Goal: Browse casually

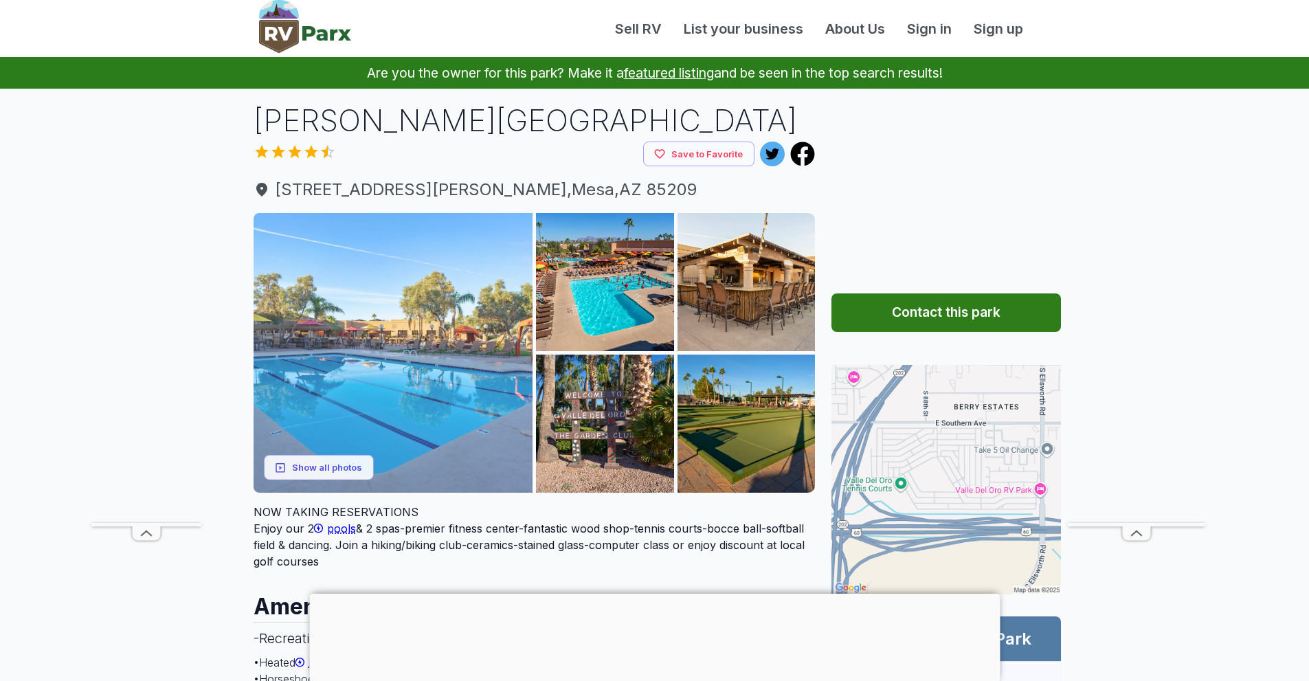
click at [410, 262] on img at bounding box center [394, 353] width 280 height 280
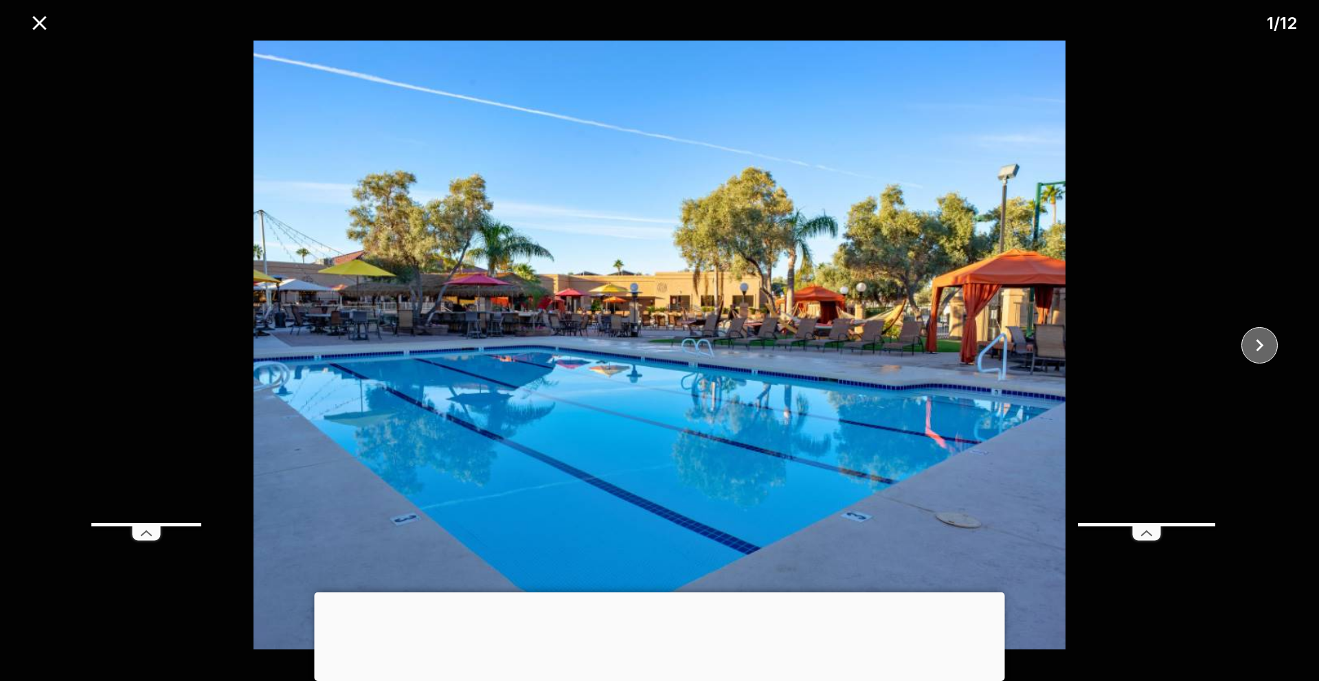
click at [1263, 342] on icon "close" at bounding box center [1260, 345] width 24 height 24
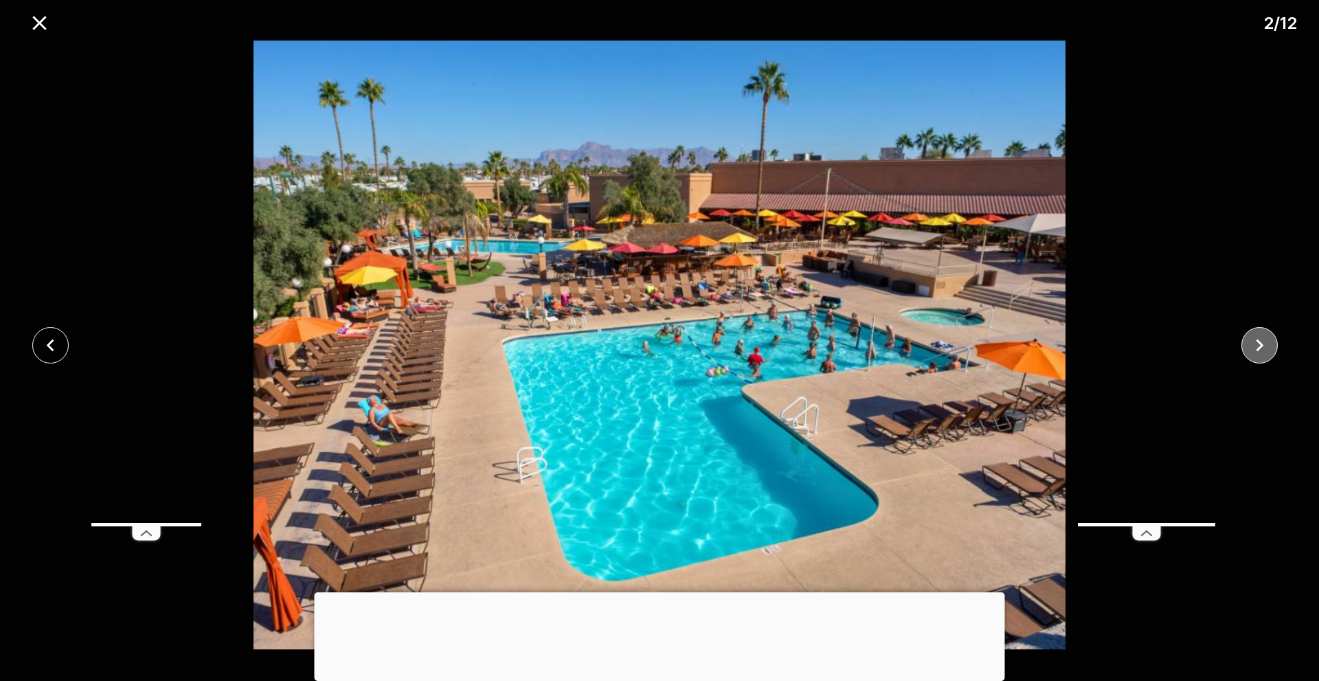
click at [1263, 342] on icon "close" at bounding box center [1260, 345] width 24 height 24
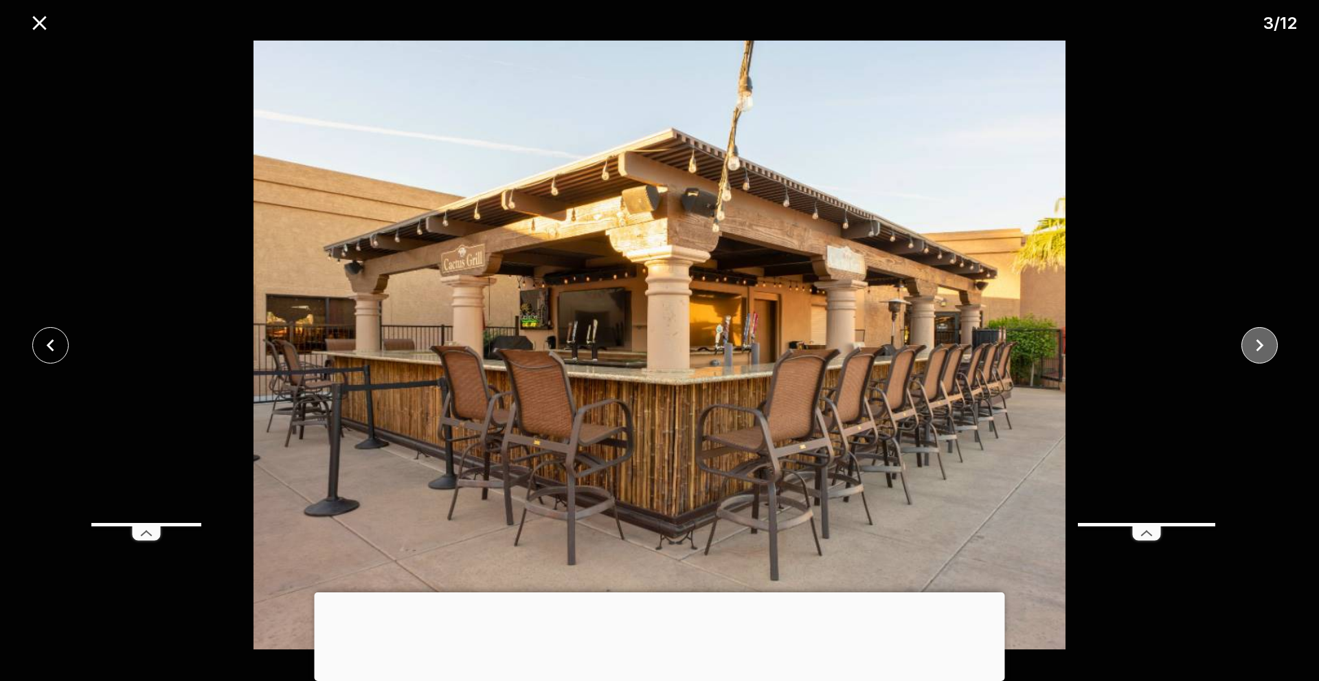
click at [1263, 342] on icon "close" at bounding box center [1260, 345] width 24 height 24
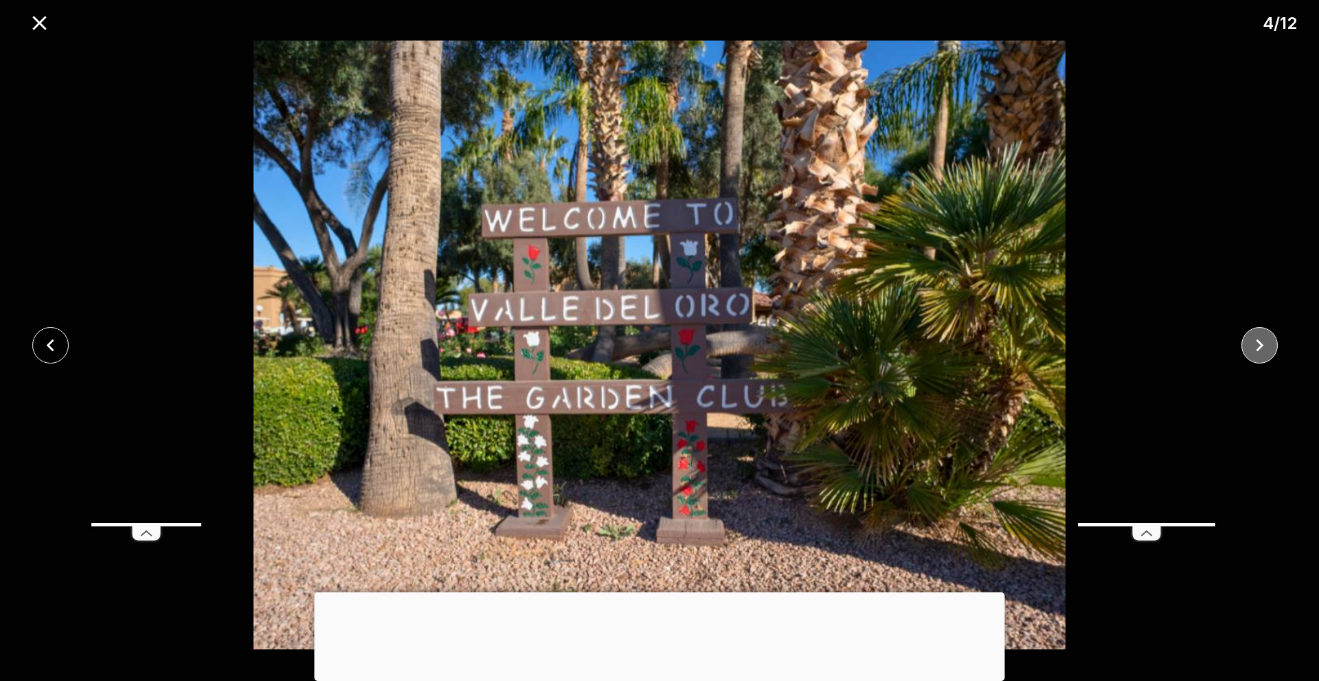
click at [1263, 342] on icon "close" at bounding box center [1260, 345] width 24 height 24
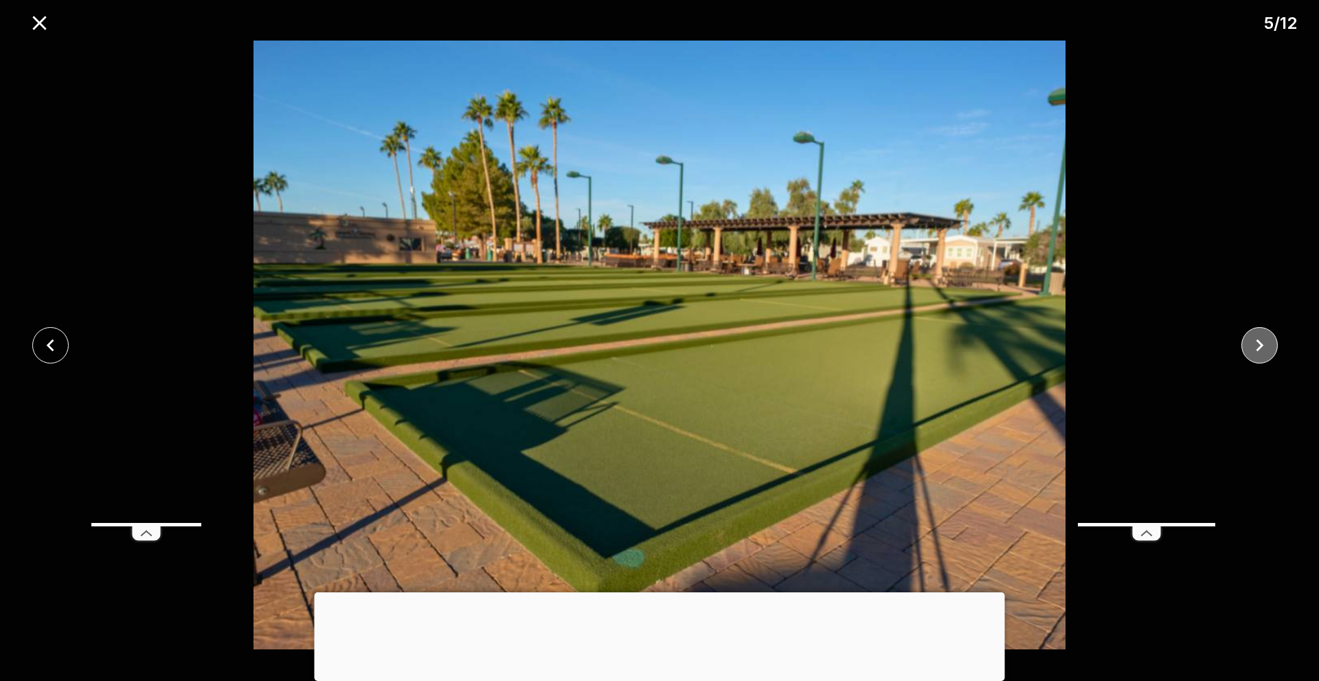
click at [1263, 342] on icon "close" at bounding box center [1260, 345] width 24 height 24
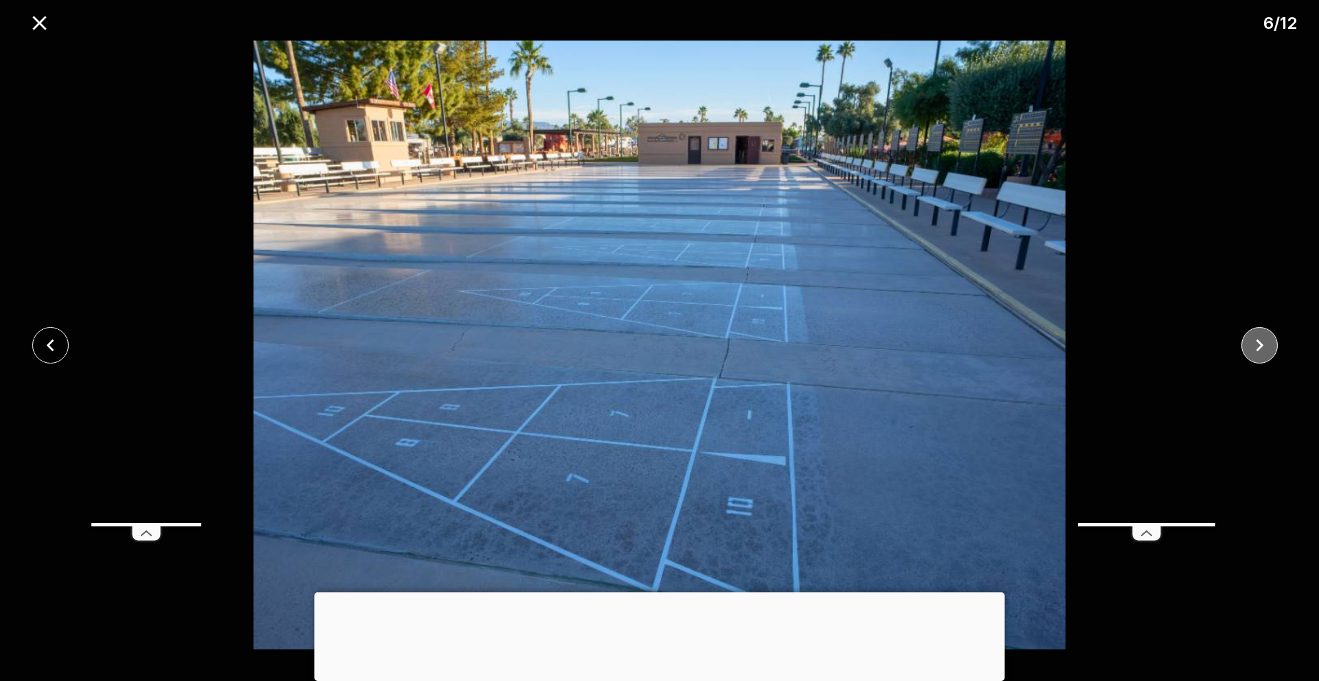
click at [1263, 342] on icon "close" at bounding box center [1260, 345] width 24 height 24
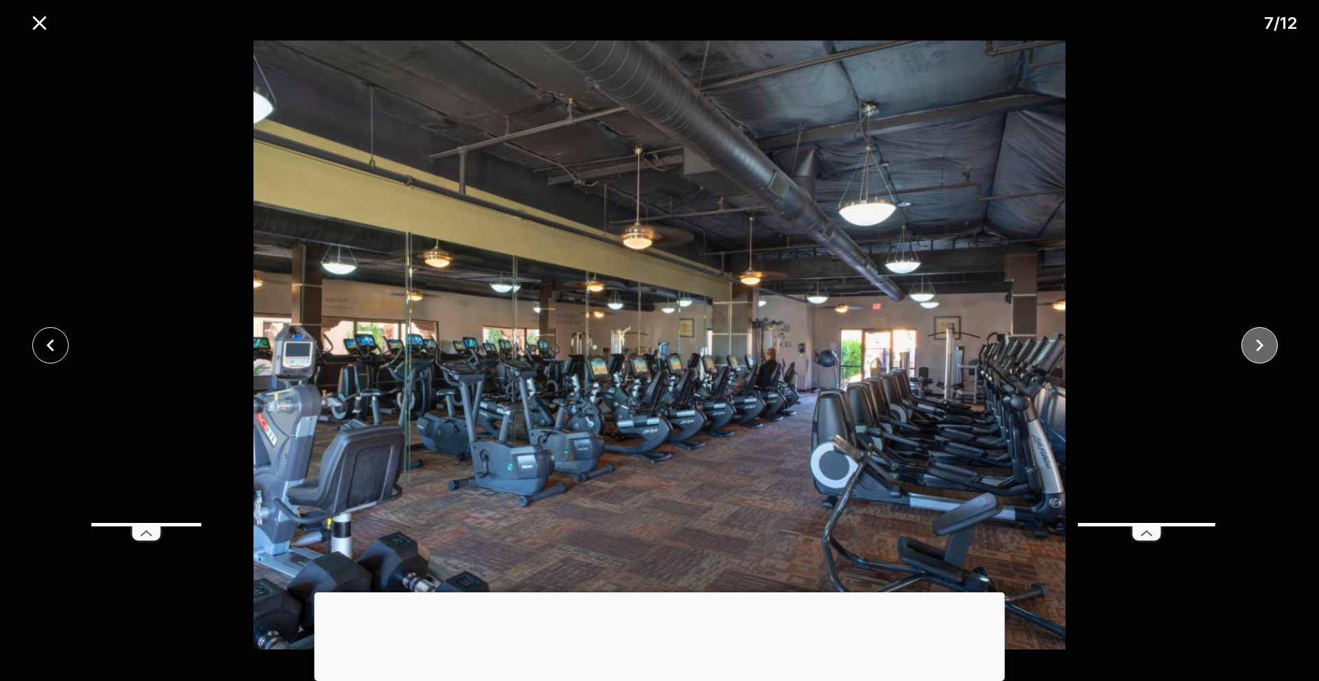
click at [1263, 342] on icon "close" at bounding box center [1260, 345] width 24 height 24
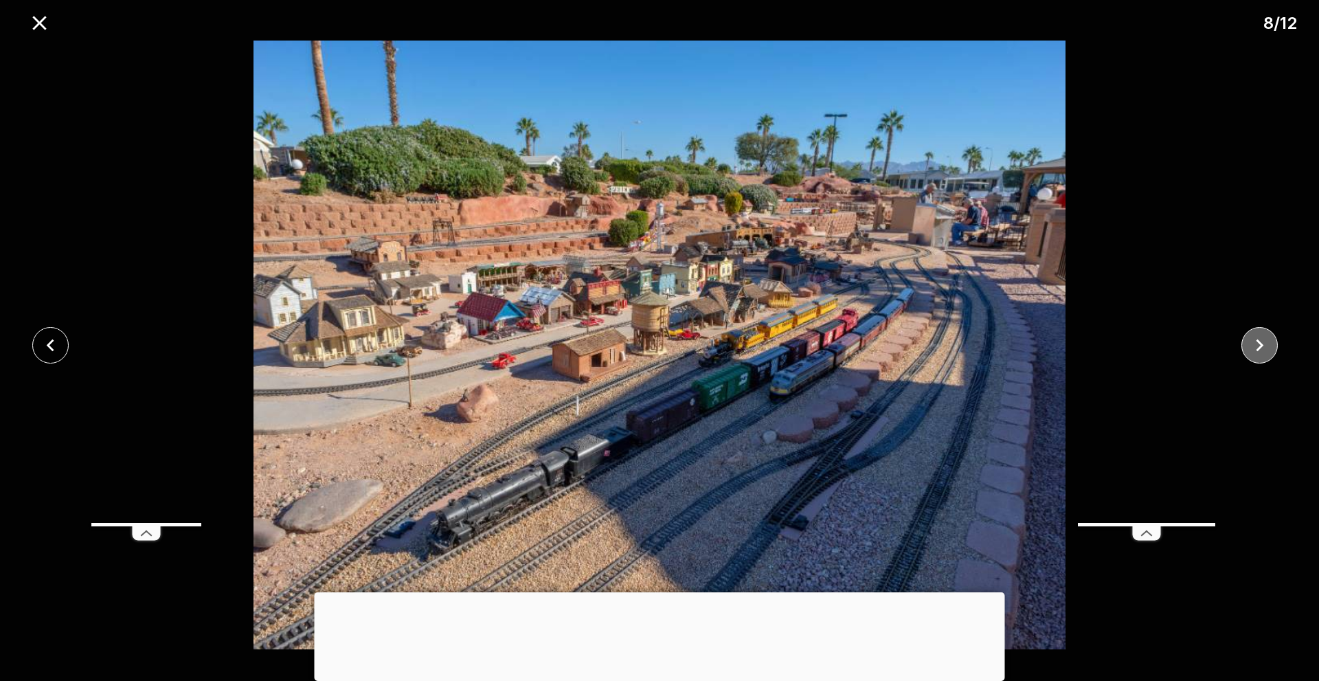
click at [1263, 342] on icon "close" at bounding box center [1260, 345] width 24 height 24
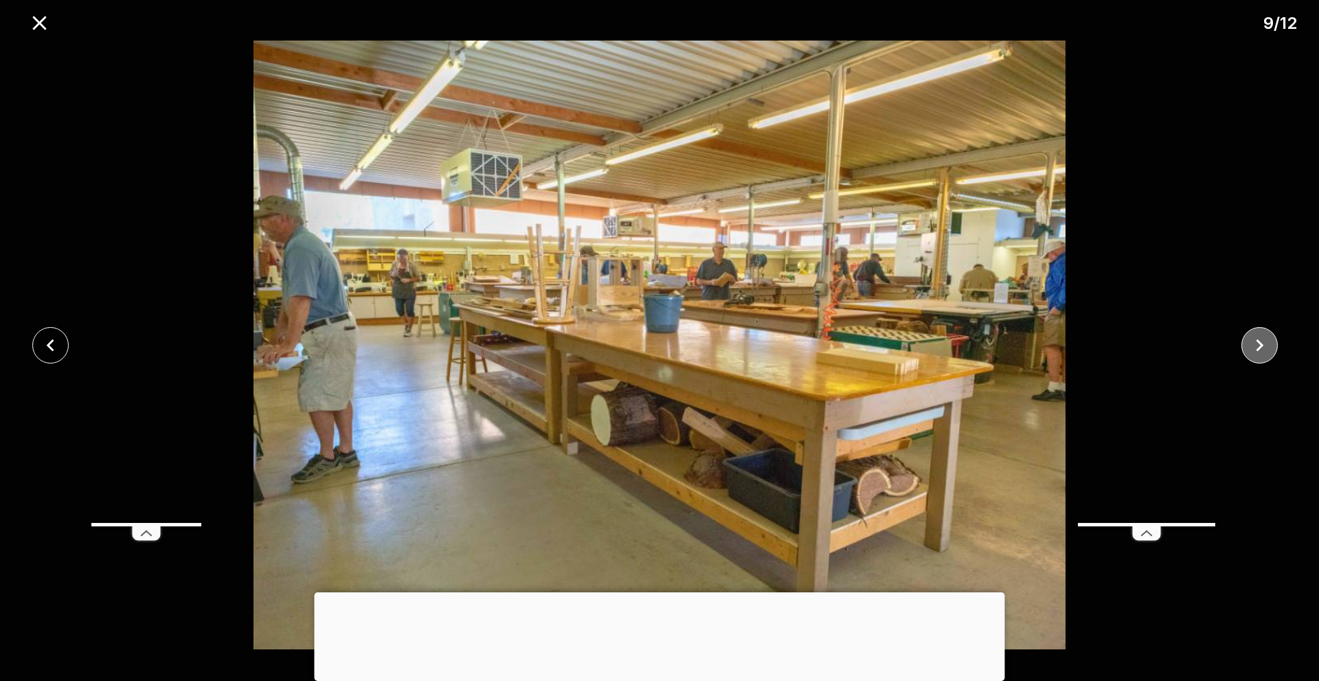
click at [1263, 342] on icon "close" at bounding box center [1260, 345] width 24 height 24
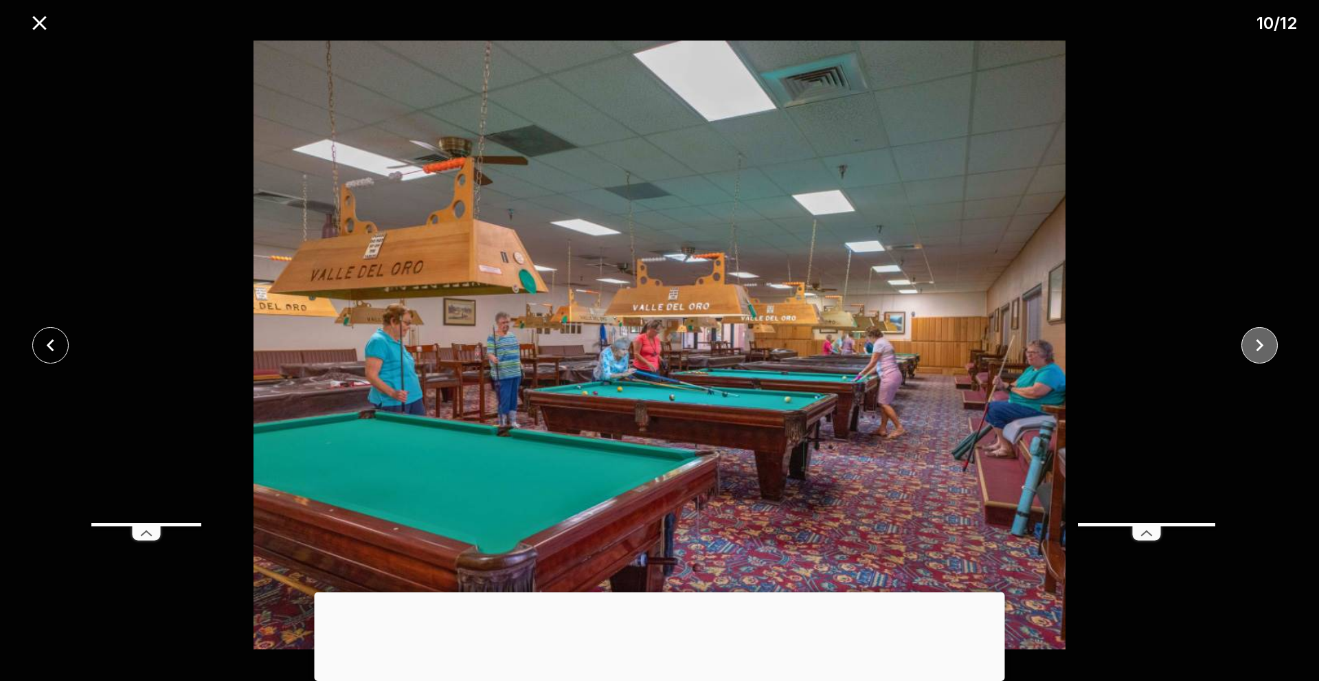
click at [1263, 342] on icon "close" at bounding box center [1260, 345] width 24 height 24
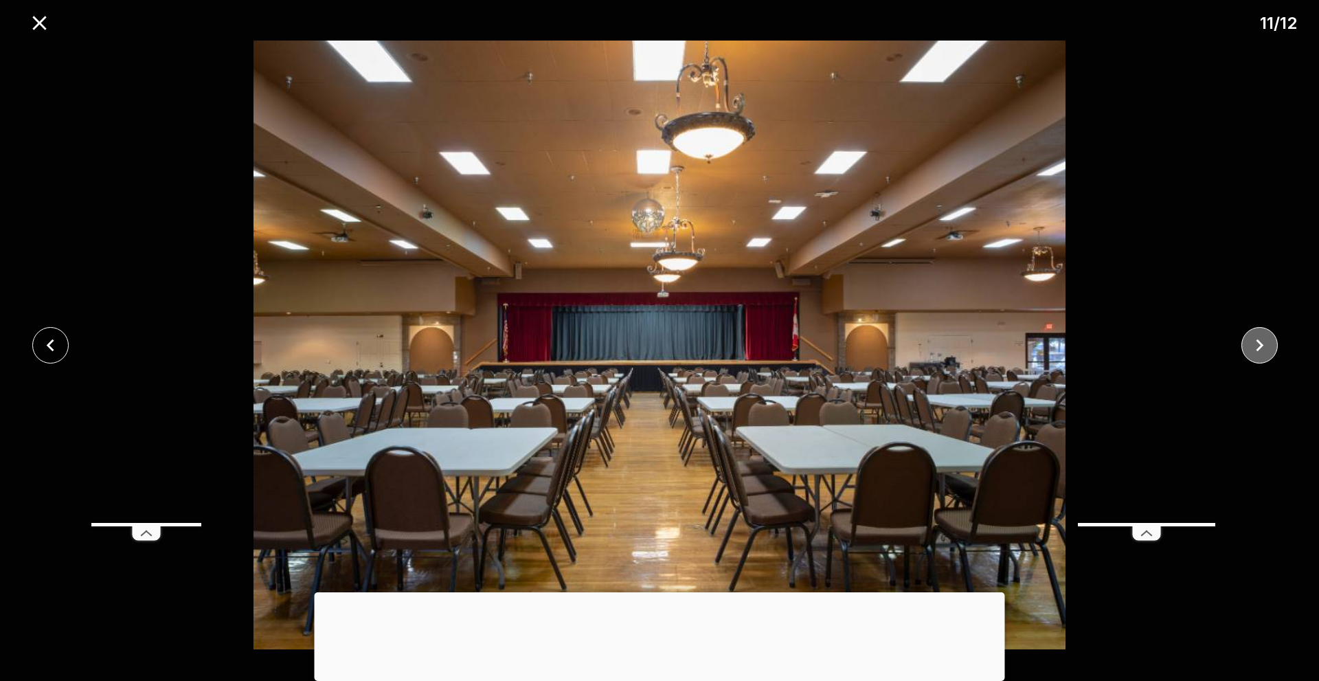
click at [1263, 342] on icon "close" at bounding box center [1260, 345] width 24 height 24
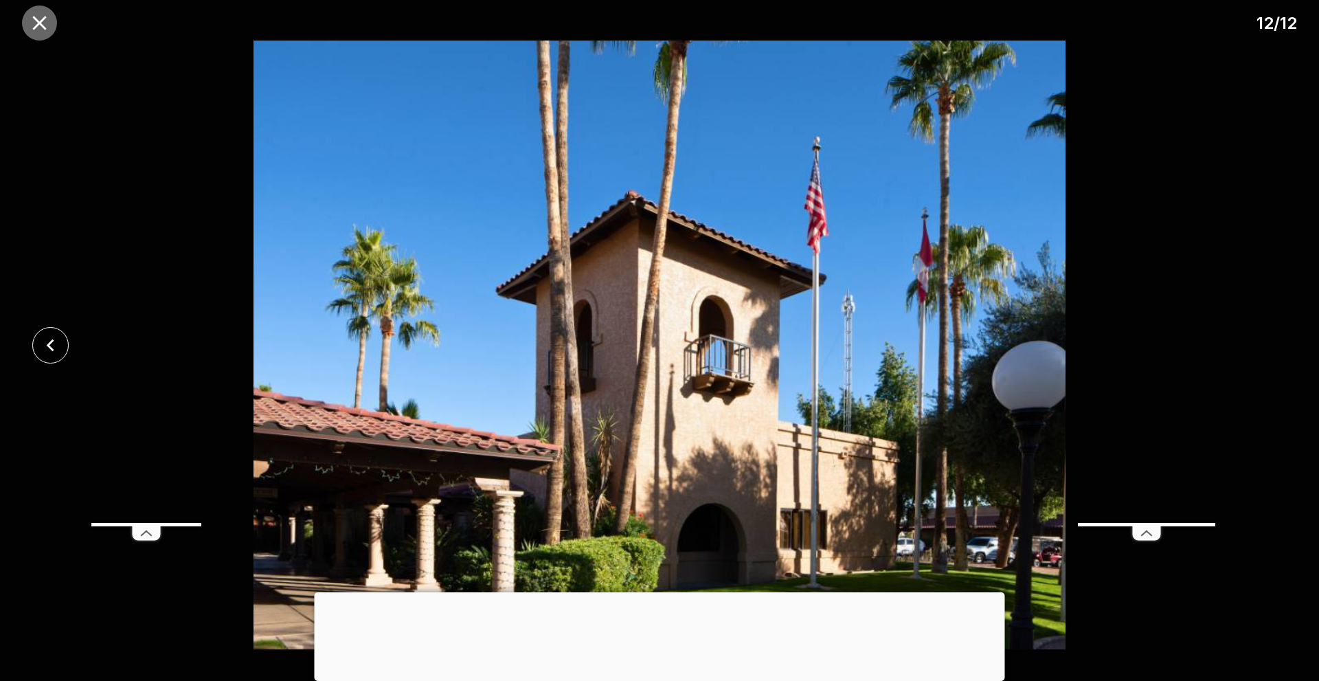
click at [36, 21] on icon "close" at bounding box center [39, 23] width 24 height 24
